Goal: Information Seeking & Learning: Learn about a topic

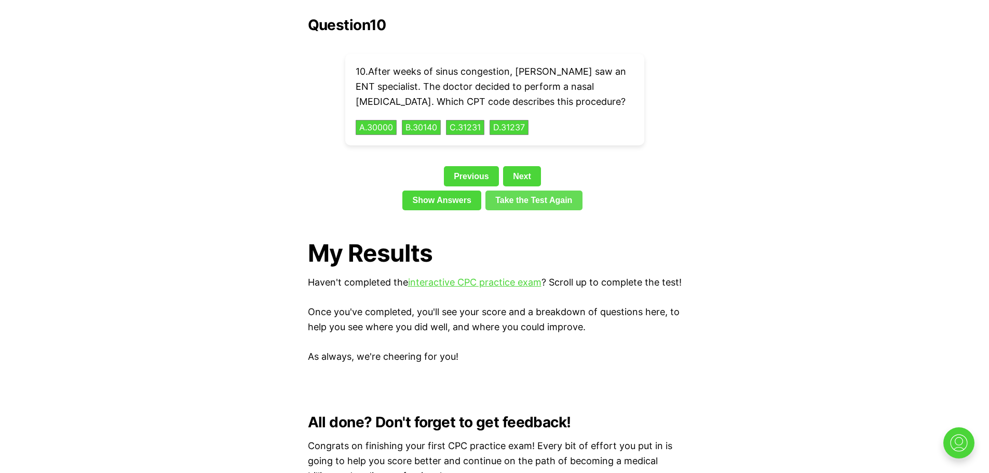
click at [527, 191] on link "Take the Test Again" at bounding box center [533, 201] width 97 height 20
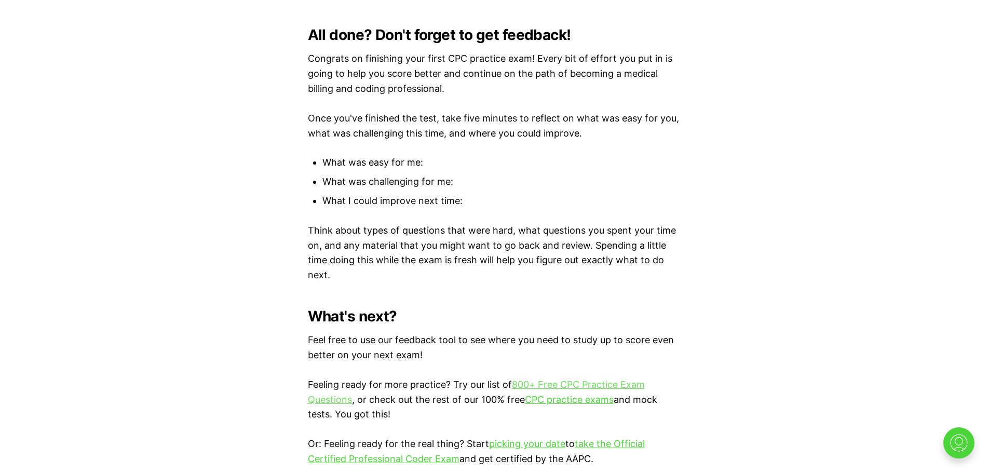
click at [565, 382] on link "800+ Free CPC Practice Exam Questions" at bounding box center [476, 392] width 337 height 26
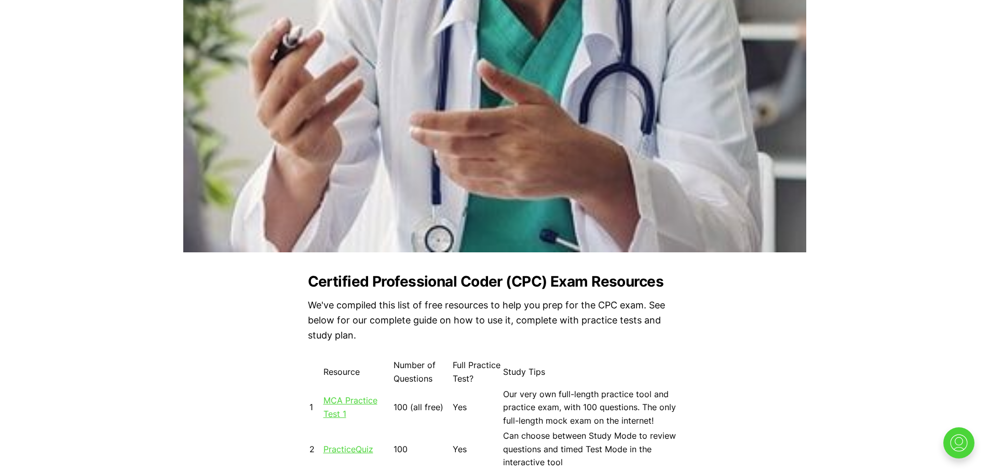
scroll to position [906, 0]
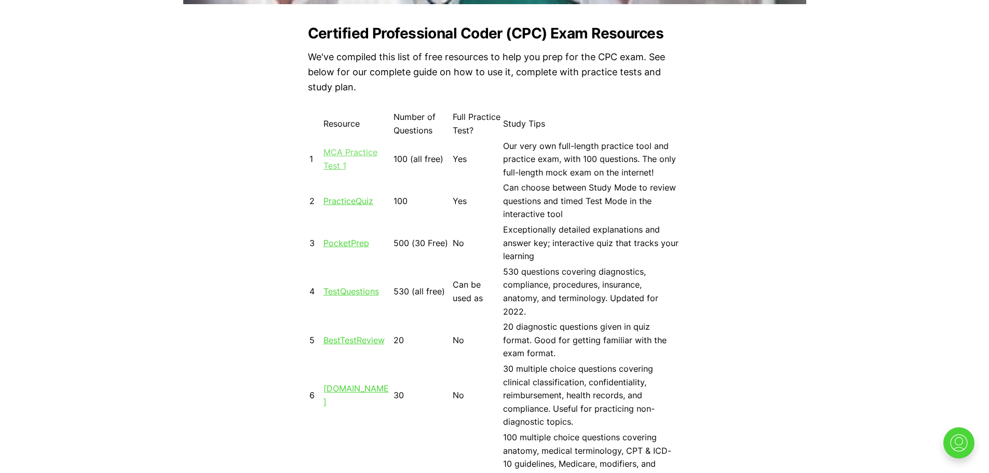
click at [338, 153] on link "MCA Practice Test 1" at bounding box center [350, 159] width 54 height 24
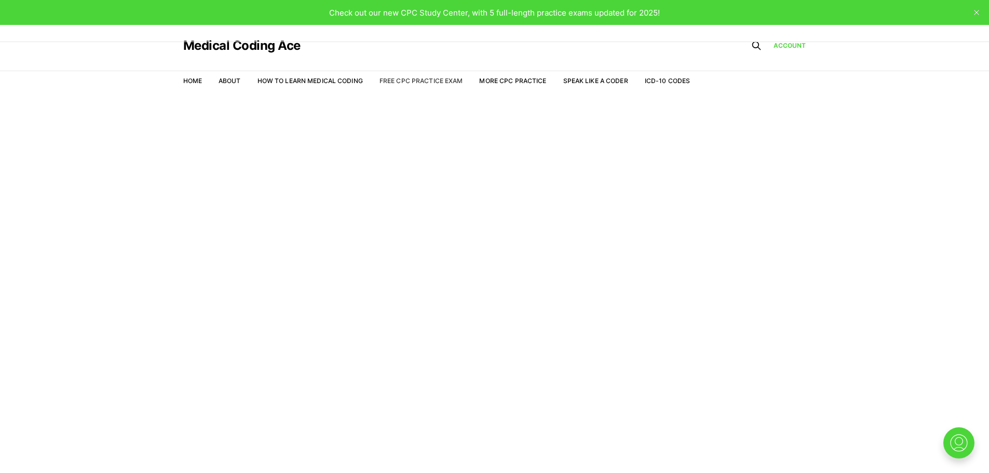
click at [426, 81] on link "Free CPC Practice Exam" at bounding box center [421, 81] width 84 height 8
click at [784, 44] on link "Account" at bounding box center [789, 45] width 33 height 9
click at [315, 50] on div "Medical Coding Ace" at bounding box center [436, 46] width 507 height 42
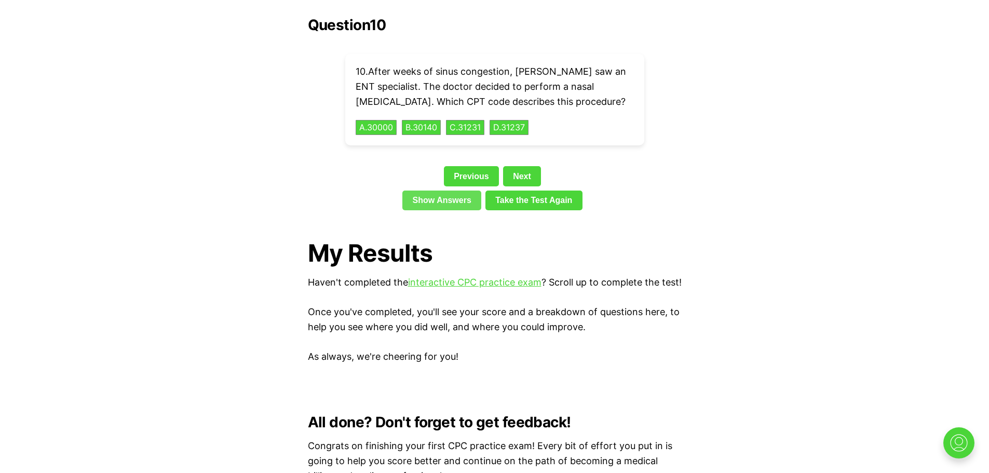
click at [439, 191] on link "Show Answers" at bounding box center [441, 201] width 79 height 20
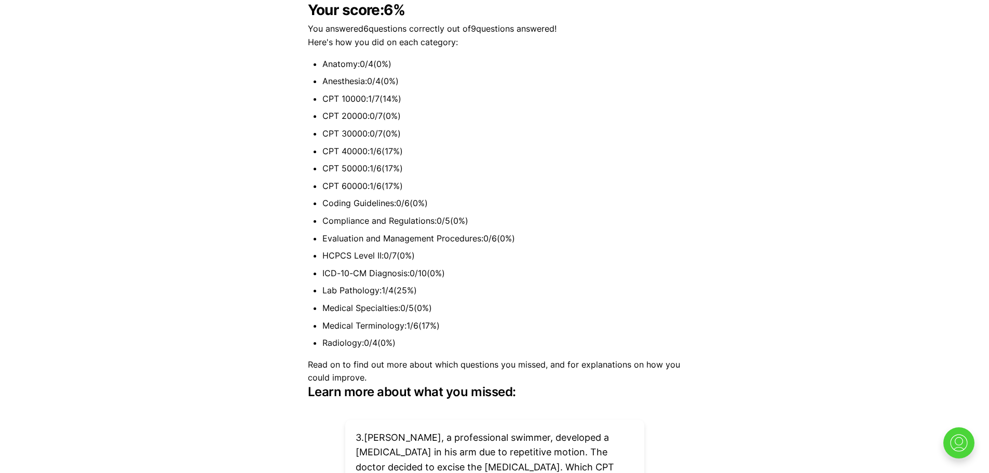
scroll to position [2761, 0]
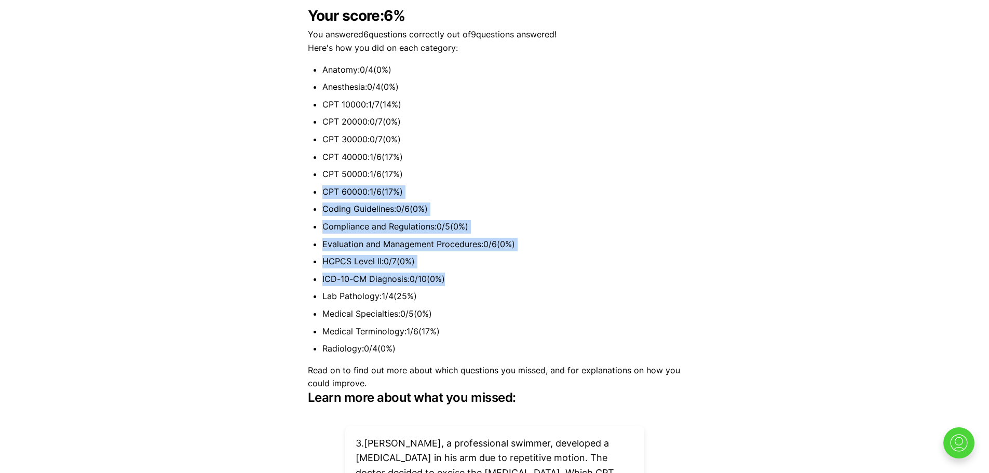
drag, startPoint x: 986, startPoint y: 272, endPoint x: 947, endPoint y: 166, distance: 113.0
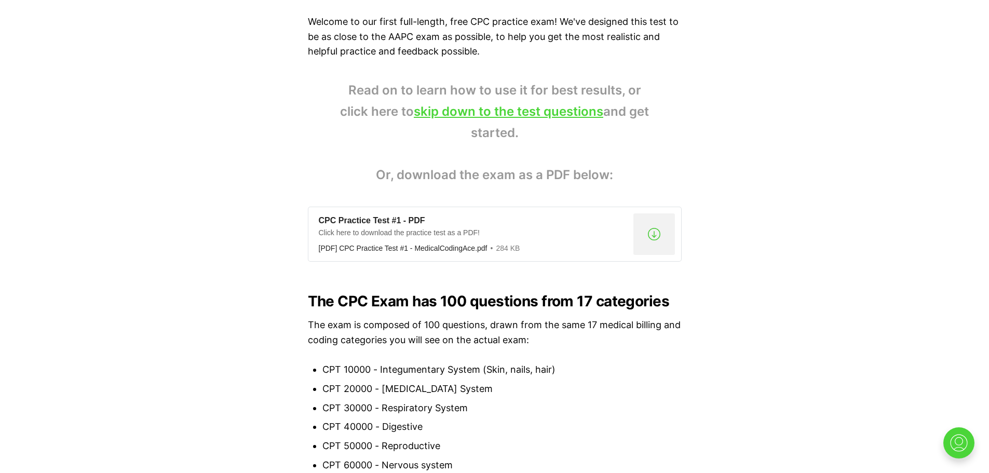
scroll to position [755, 0]
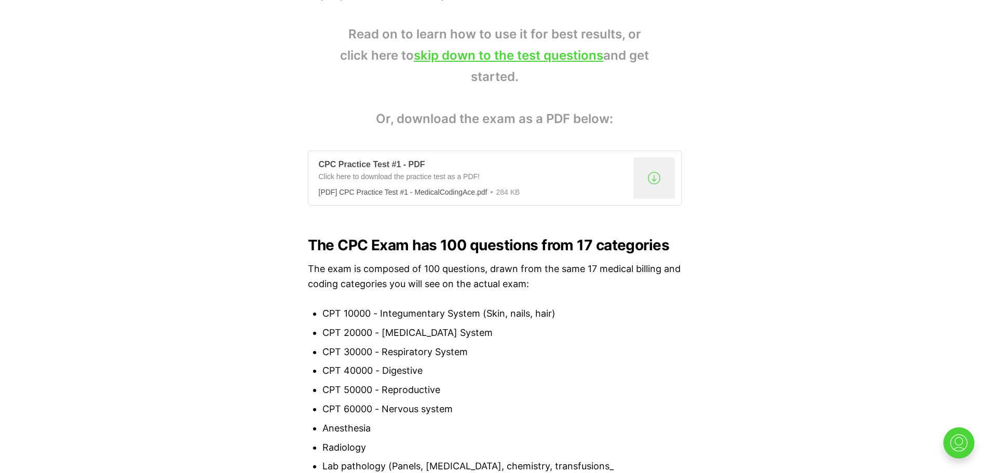
click at [365, 167] on div "CPC Practice Test #1 - PDF" at bounding box center [474, 164] width 310 height 11
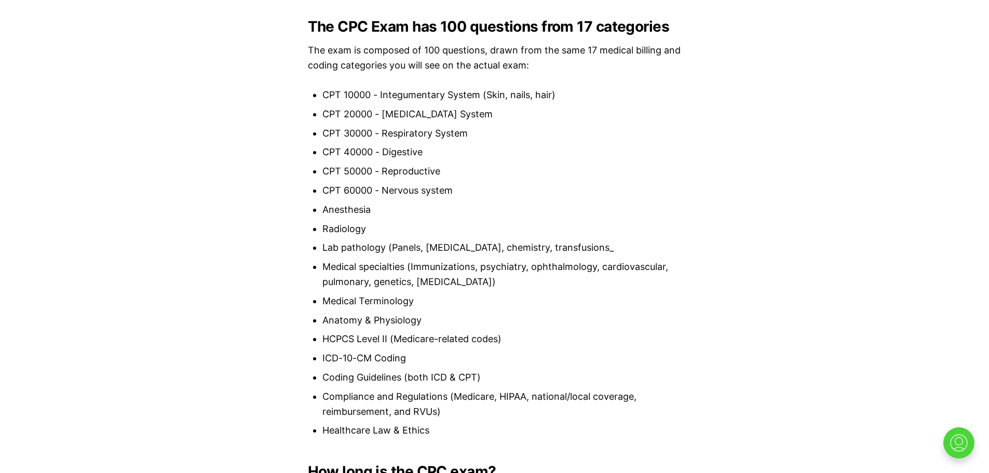
scroll to position [1327, 0]
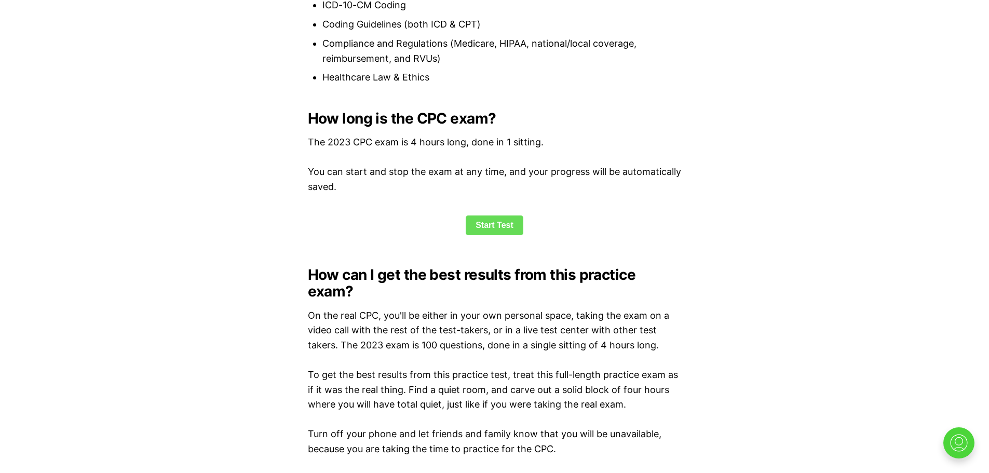
click at [501, 228] on link "Start Test" at bounding box center [495, 225] width 58 height 20
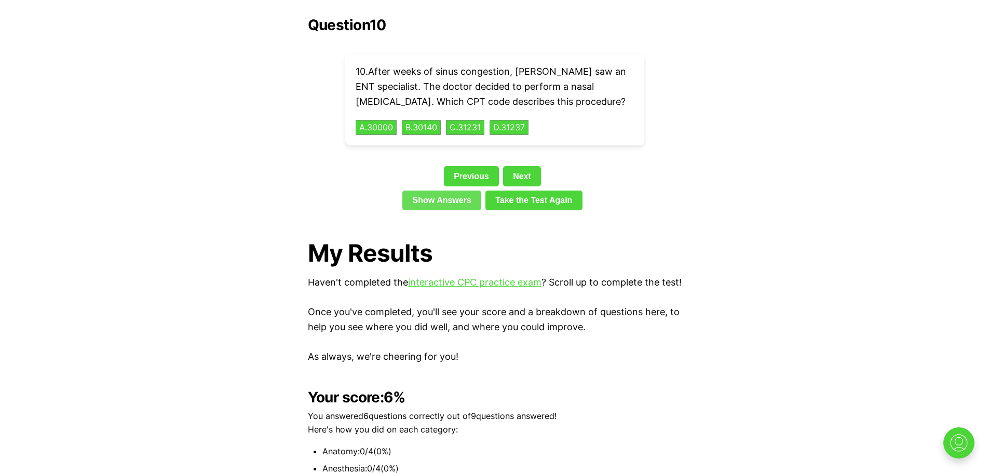
click at [458, 191] on link "Show Answers" at bounding box center [441, 201] width 79 height 20
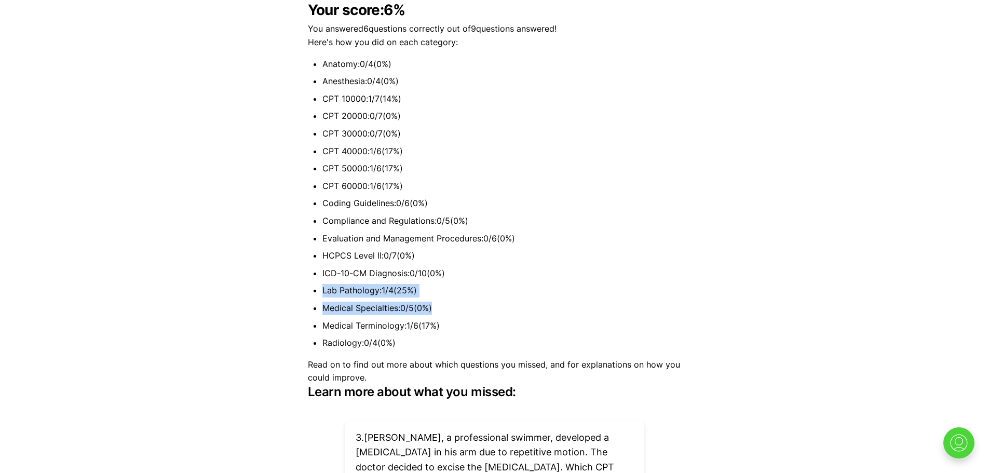
drag, startPoint x: 988, startPoint y: 275, endPoint x: 989, endPoint y: 300, distance: 25.5
click at [626, 246] on ul "Anatomy : 0 / 4 ( 0 %) Anesthesia : 0 / 4 ( 0 %) CPT 10000 : 1 / 7 ( 14 %) CPT …" at bounding box center [495, 204] width 374 height 292
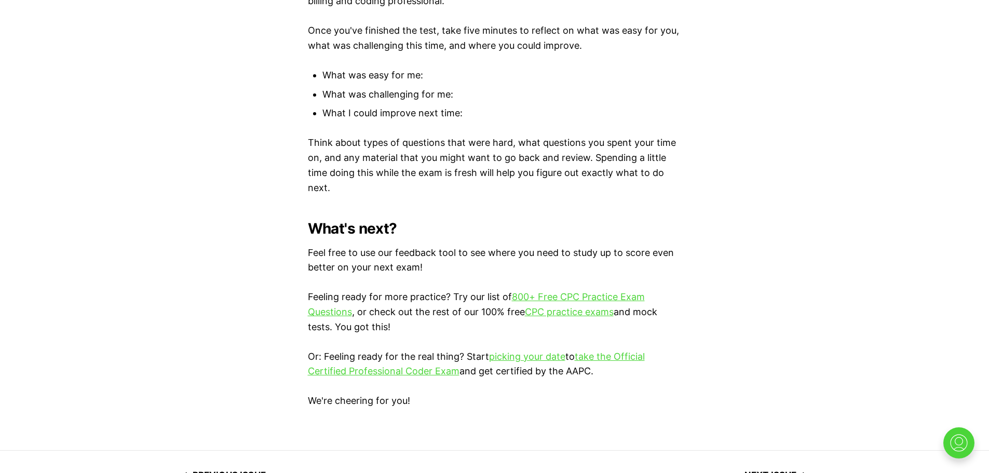
scroll to position [4340, 0]
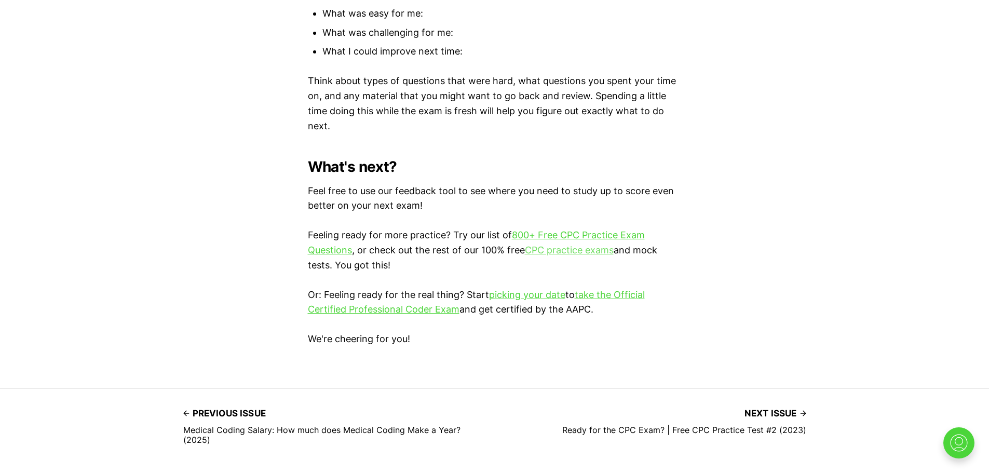
click at [554, 244] on link "CPC practice exams" at bounding box center [569, 249] width 89 height 11
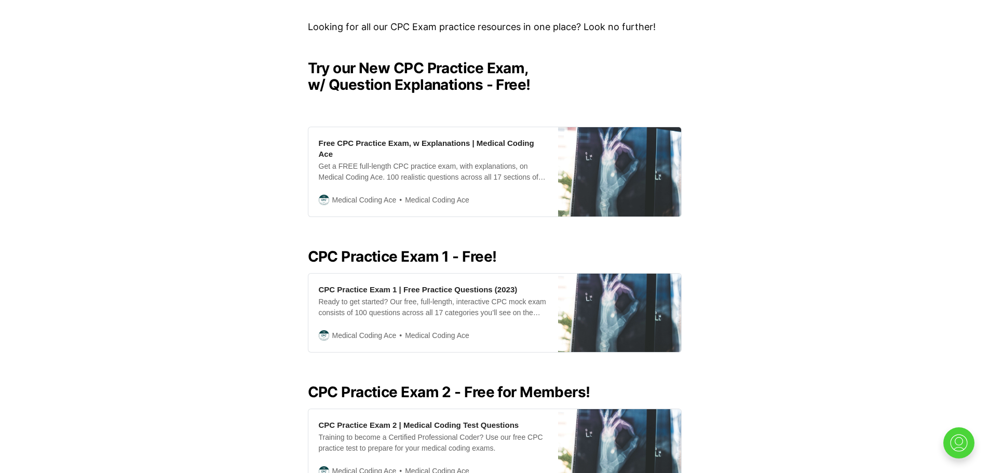
scroll to position [304, 0]
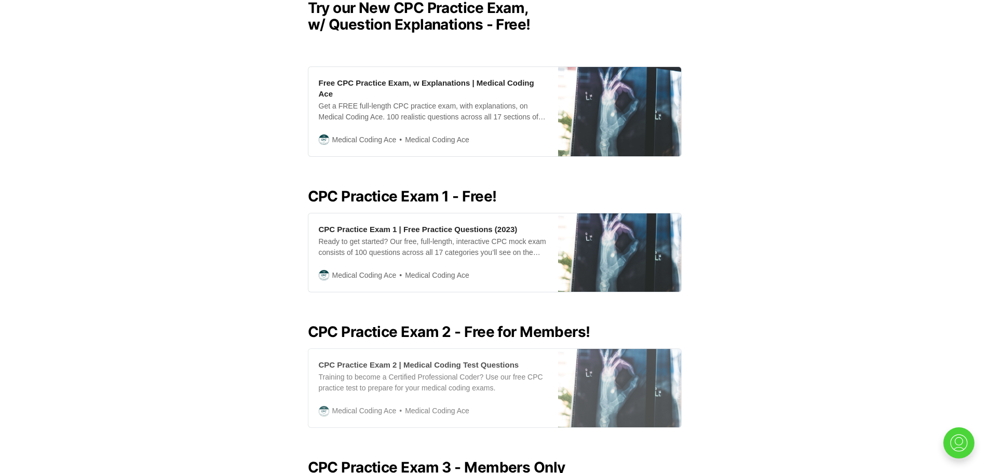
click at [607, 370] on img at bounding box center [619, 388] width 123 height 78
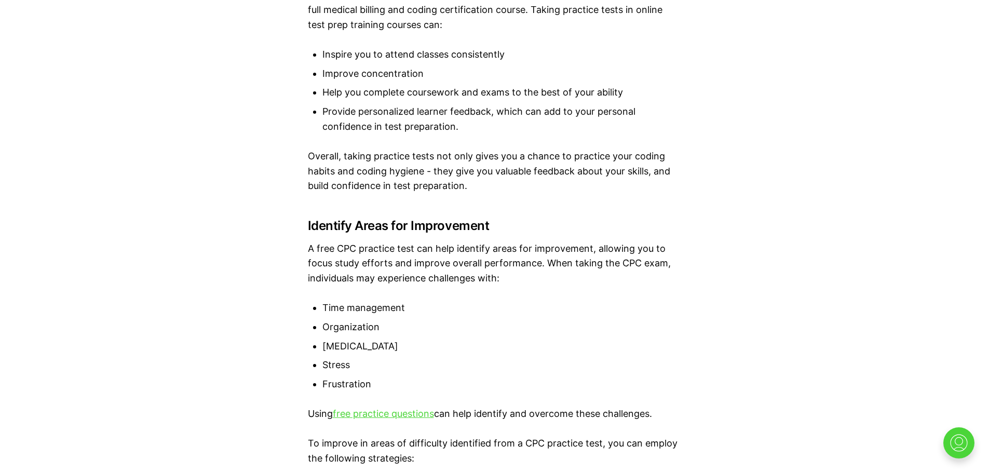
scroll to position [2313, 0]
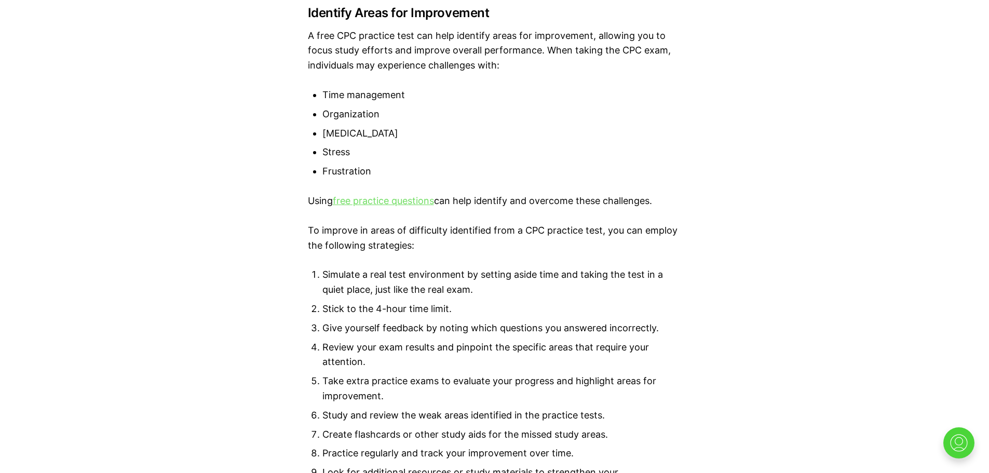
click at [374, 201] on link "free practice questions" at bounding box center [383, 200] width 101 height 11
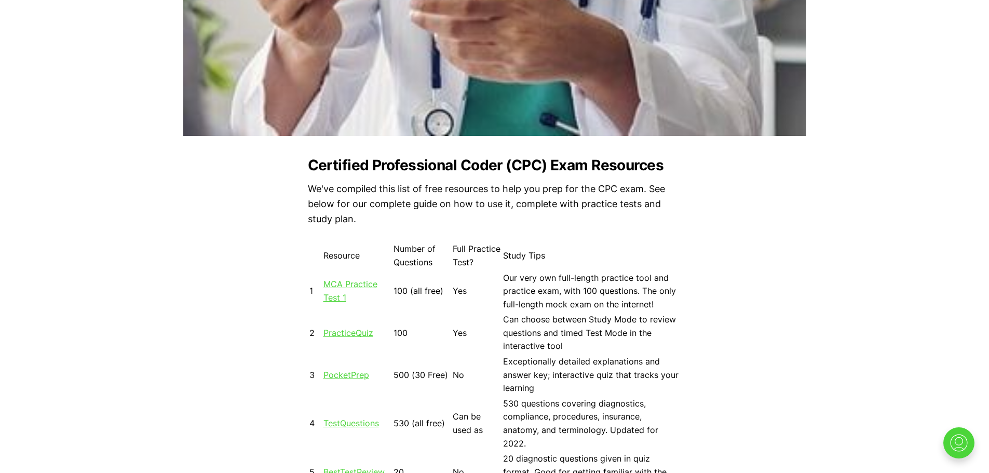
scroll to position [782, 0]
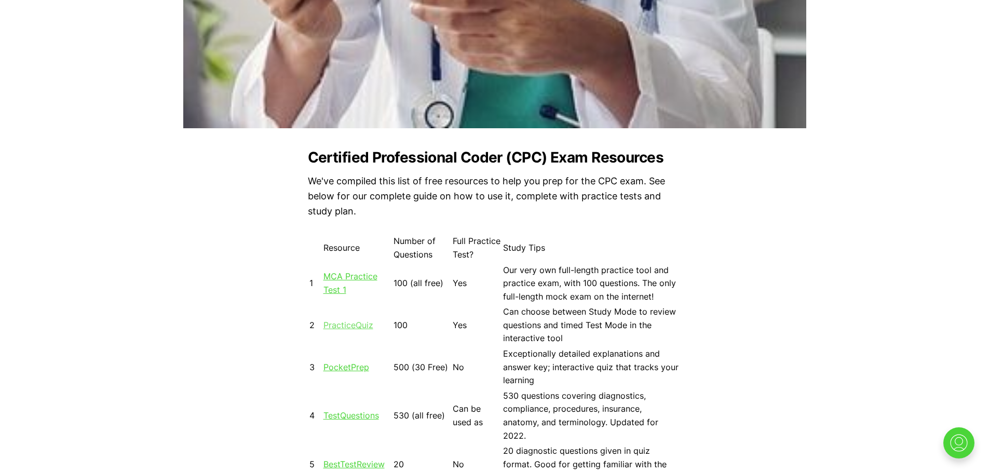
click at [350, 326] on link "PracticeQuiz" at bounding box center [348, 325] width 50 height 10
